Goal: Contribute content: Add original content to the website for others to see

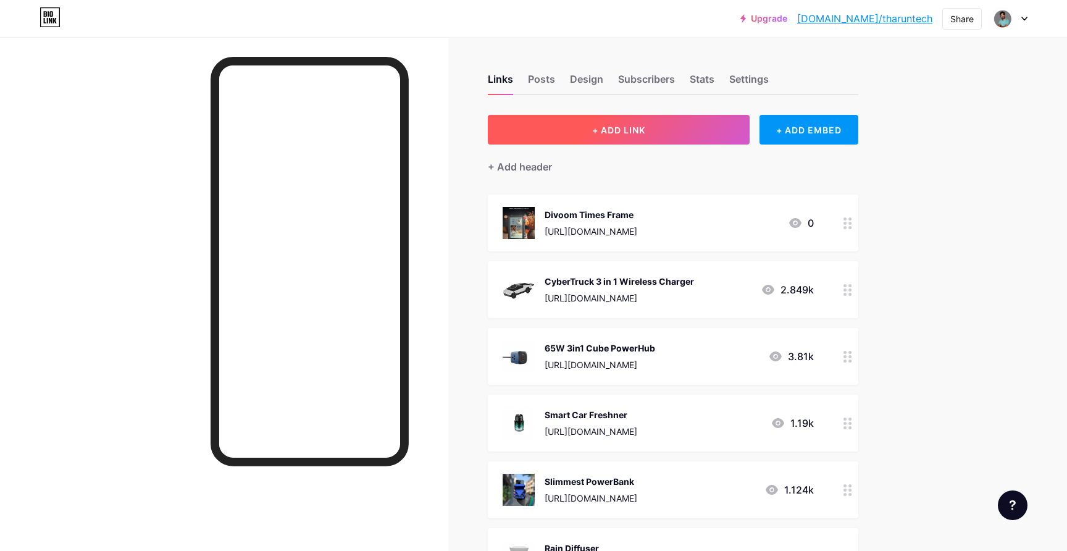
click at [589, 124] on button "+ ADD LINK" at bounding box center [619, 130] width 263 height 30
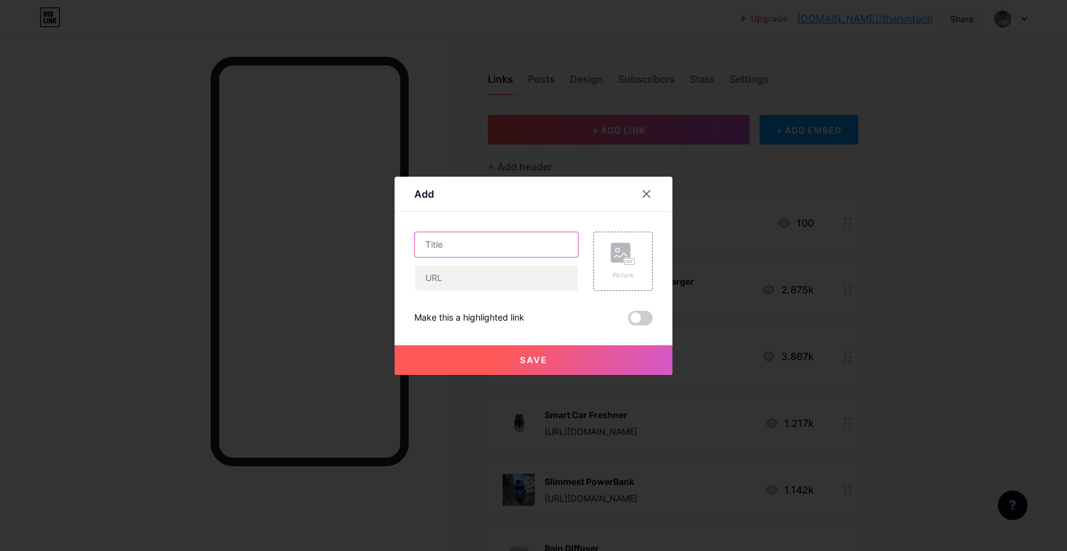
click at [515, 239] on input "text" at bounding box center [496, 244] width 163 height 25
type input "Transparent 10W Speaker"
click at [498, 272] on input "text" at bounding box center [496, 278] width 163 height 25
paste input "[URL][DOMAIN_NAME]"
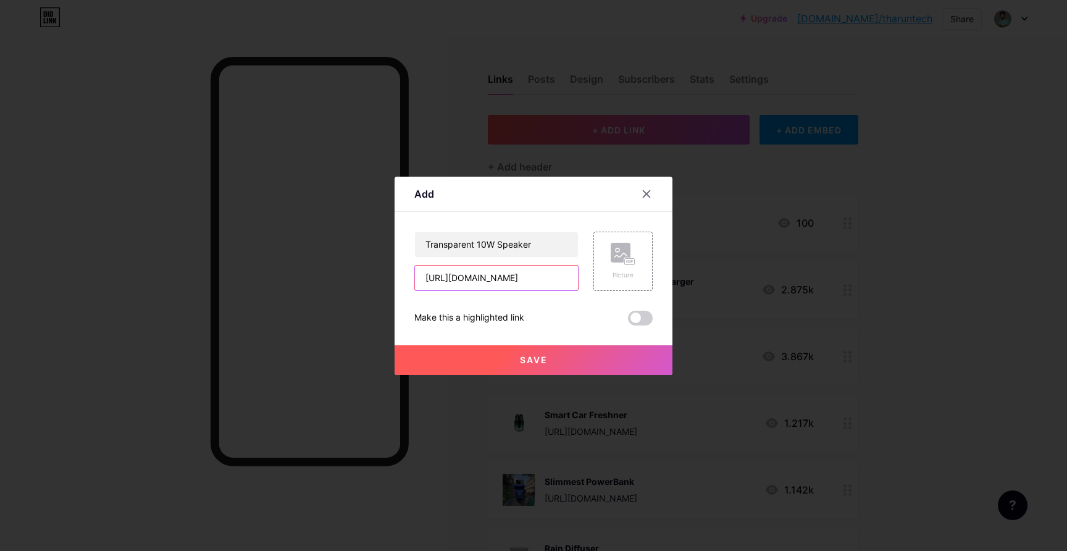
type input "[URL][DOMAIN_NAME]"
click at [568, 228] on div "Content YouTube Play YouTube video without leaving your page. ADD Vimeo Play Vi…" at bounding box center [533, 269] width 238 height 114
click at [626, 263] on rect at bounding box center [630, 261] width 10 height 6
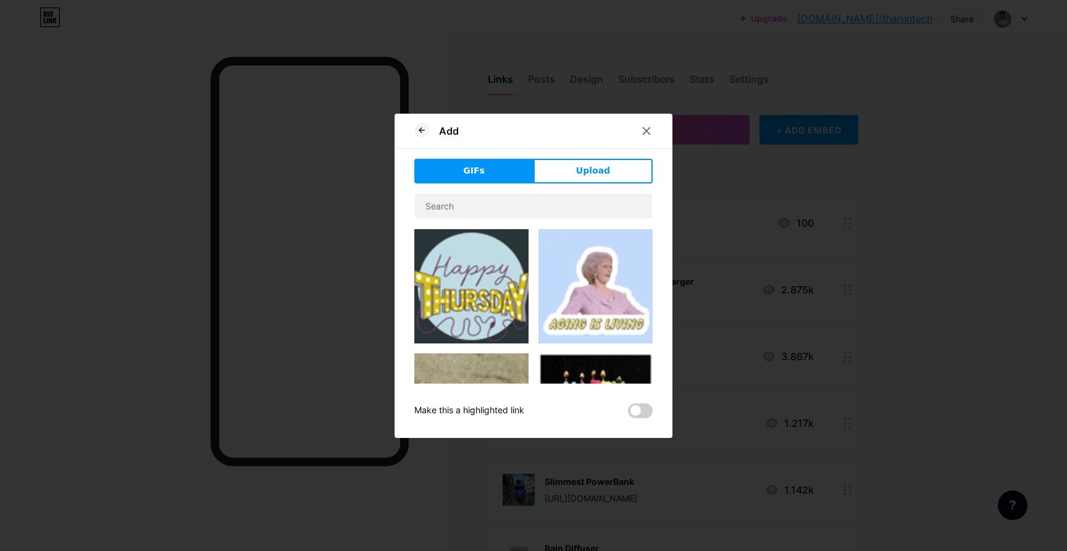
click at [595, 157] on div "Add GIFs Upload Content YouTube Play YouTube video without leaving your page. A…" at bounding box center [534, 276] width 278 height 324
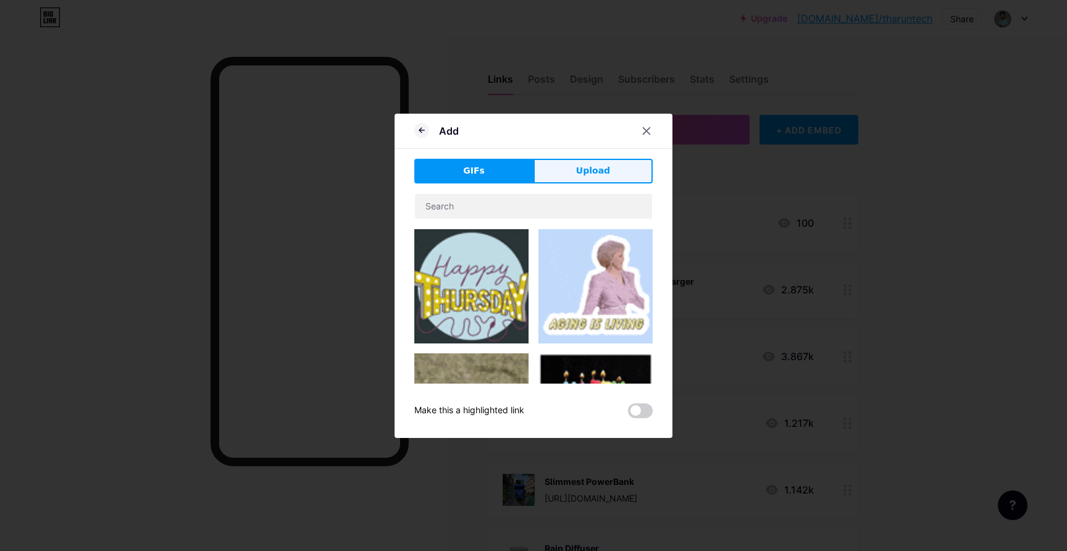
click at [594, 172] on span "Upload" at bounding box center [593, 170] width 34 height 13
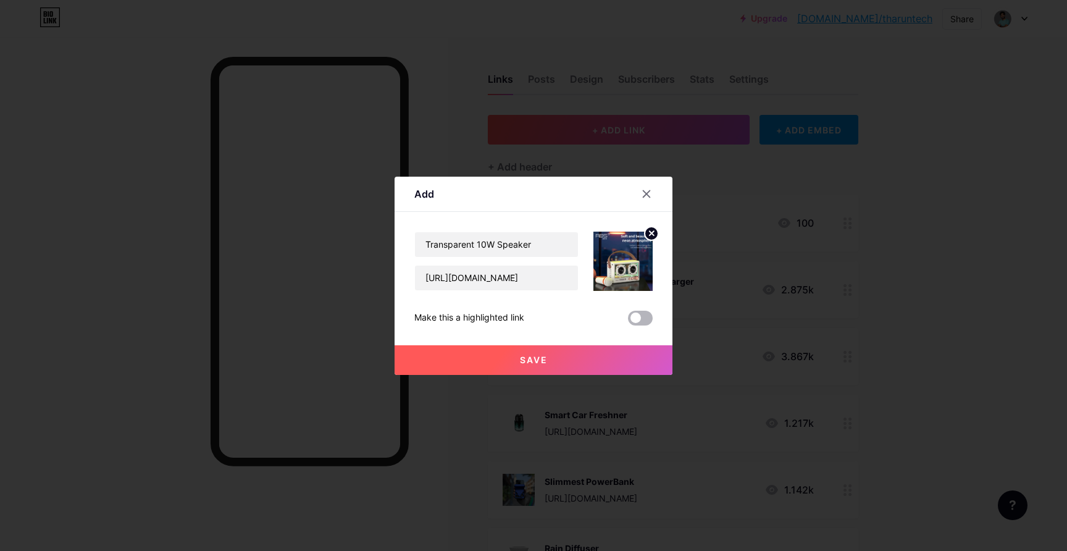
click at [642, 317] on span at bounding box center [640, 318] width 25 height 15
click at [628, 321] on input "checkbox" at bounding box center [628, 321] width 0 height 0
click at [595, 364] on button "Save" at bounding box center [534, 360] width 278 height 30
